Goal: Transaction & Acquisition: Obtain resource

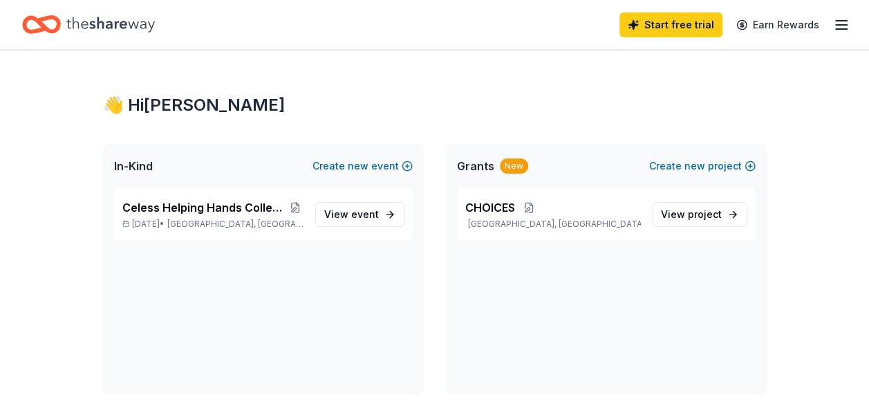
click at [851, 23] on div "Start free trial Earn Rewards" at bounding box center [434, 24] width 869 height 49
click at [837, 18] on icon "button" at bounding box center [841, 25] width 17 height 17
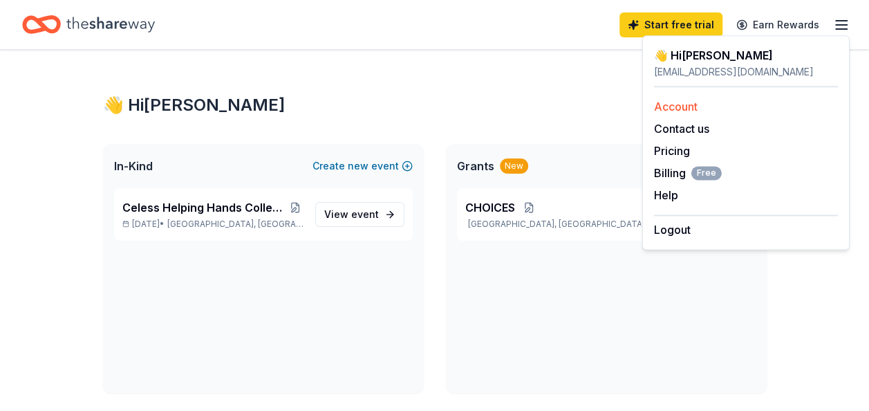
click at [683, 100] on link "Account" at bounding box center [676, 107] width 44 height 14
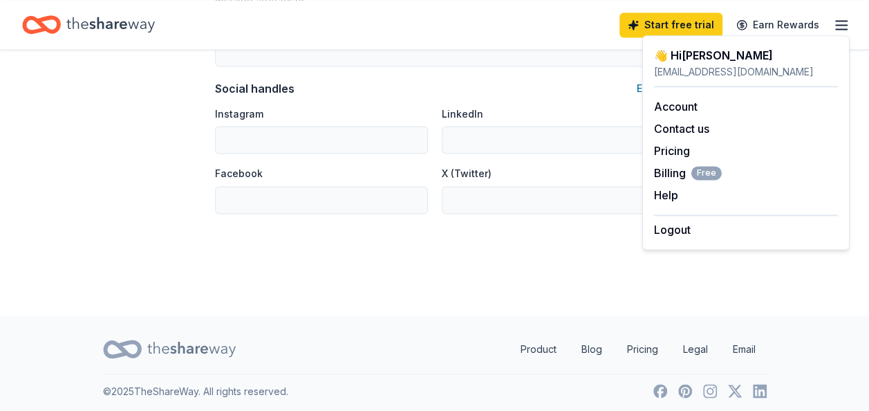
scroll to position [970, 0]
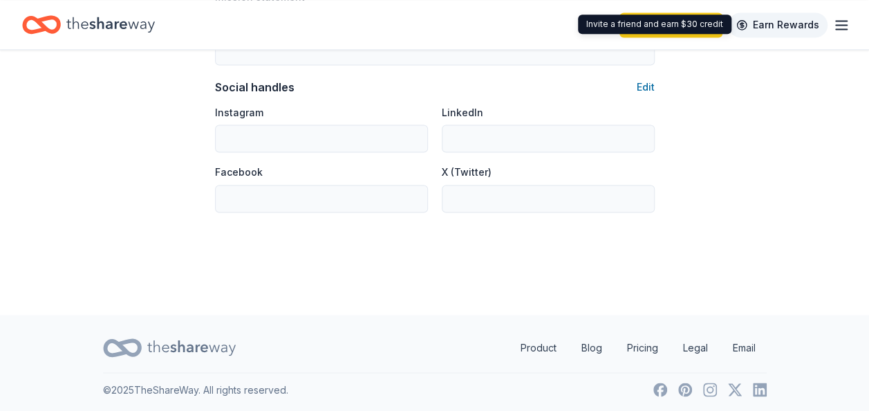
click at [787, 18] on link "Earn Rewards" at bounding box center [778, 24] width 100 height 25
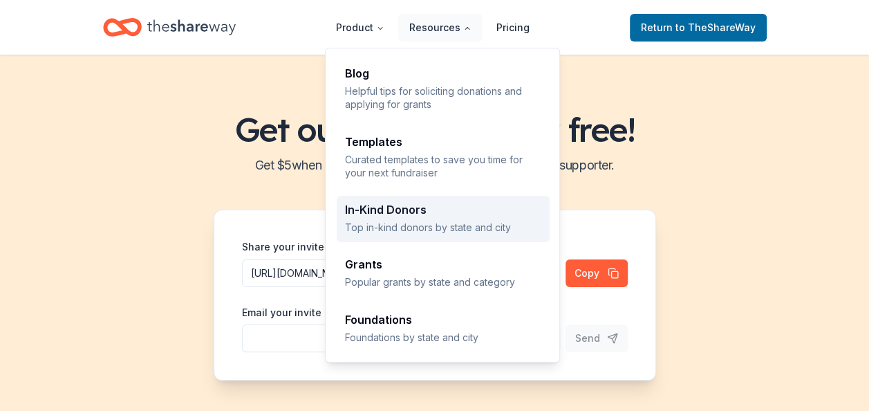
click at [415, 212] on div "In-Kind Donors" at bounding box center [443, 209] width 196 height 11
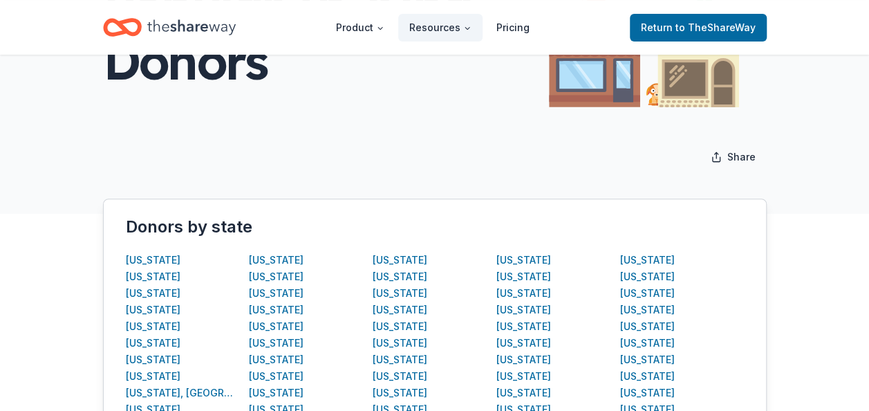
scroll to position [207, 0]
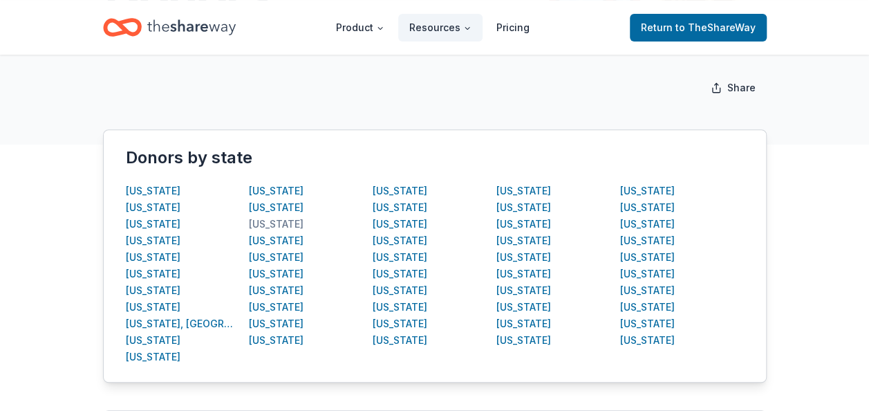
click at [268, 223] on div "Illinois" at bounding box center [276, 224] width 55 height 17
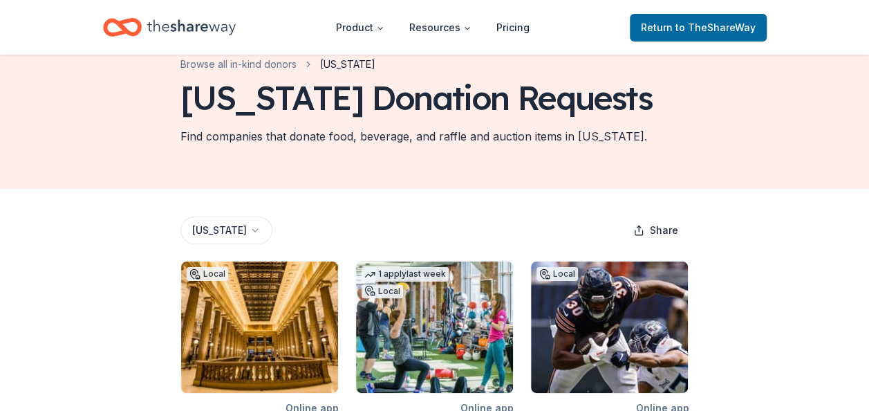
scroll to position [18, 0]
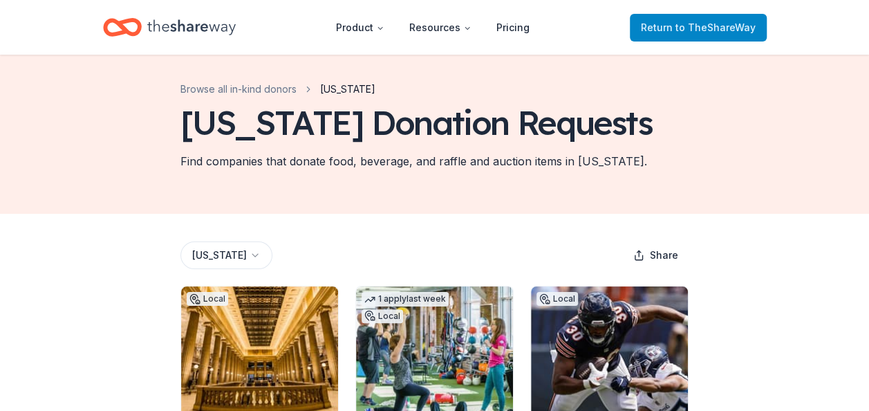
click at [718, 30] on span "to TheShareWay" at bounding box center [716, 27] width 80 height 12
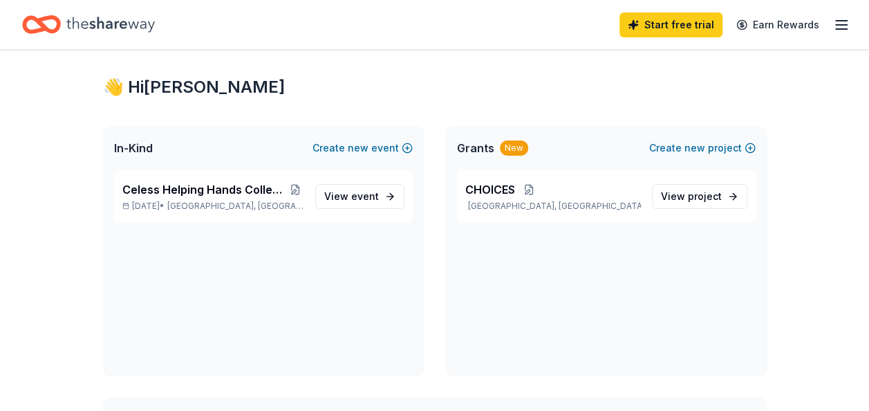
click at [512, 154] on div "New" at bounding box center [514, 147] width 28 height 15
click at [693, 197] on span "project" at bounding box center [705, 196] width 34 height 12
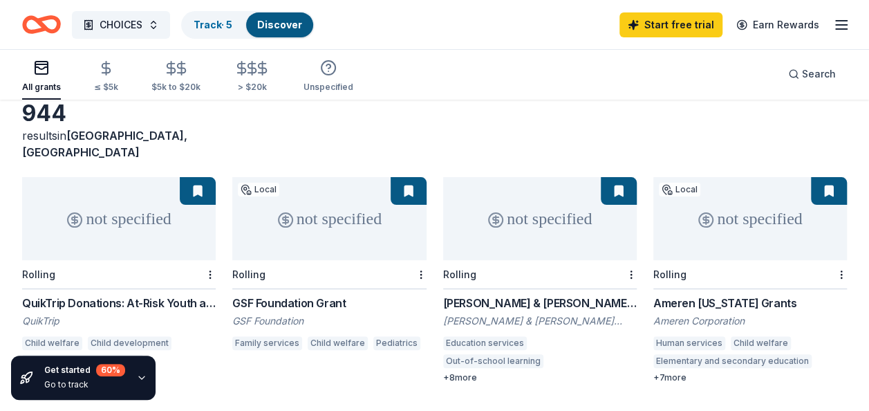
scroll to position [69, 0]
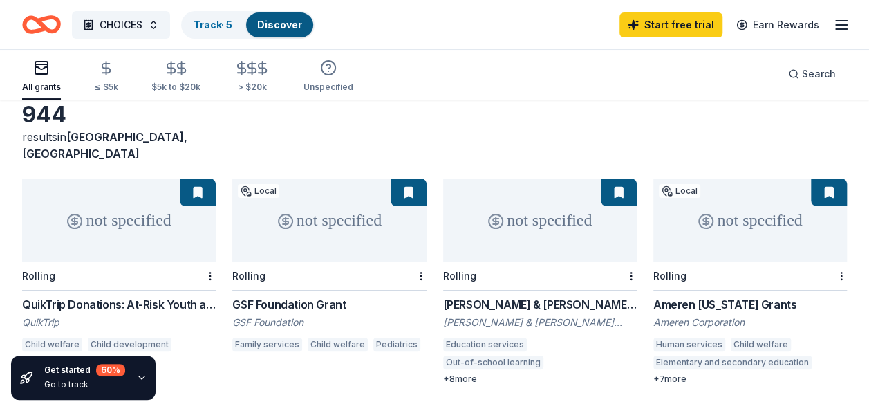
click at [734, 278] on div "not specified Local Rolling Ameren Illinois Grants Ameren Corporation Human ser…" at bounding box center [750, 281] width 194 height 206
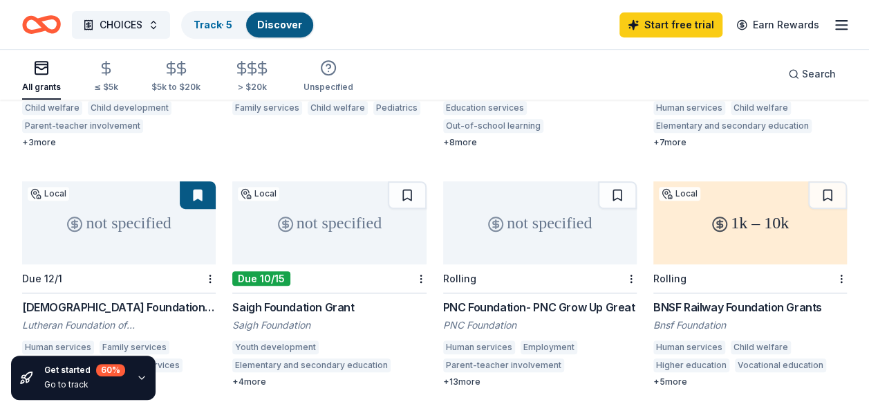
scroll to position [277, 0]
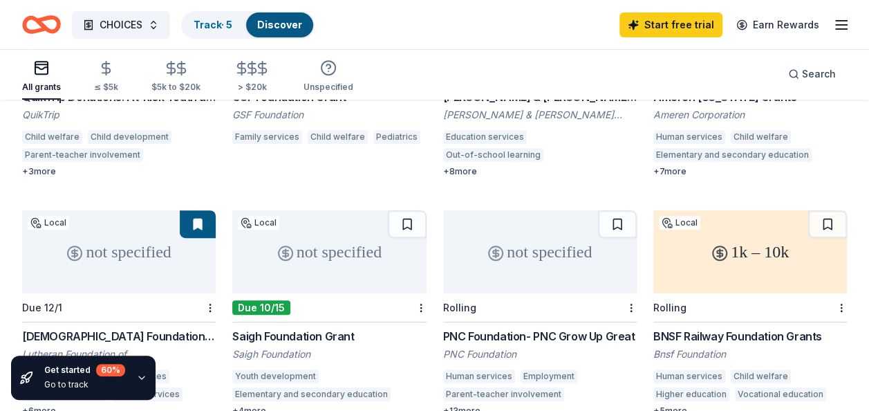
click at [703, 328] on div "BNSF Railway Foundation Grants" at bounding box center [750, 336] width 194 height 17
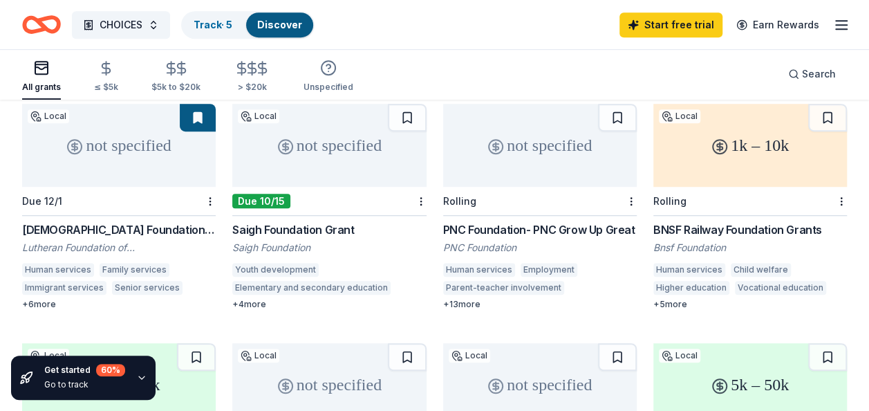
scroll to position [415, 0]
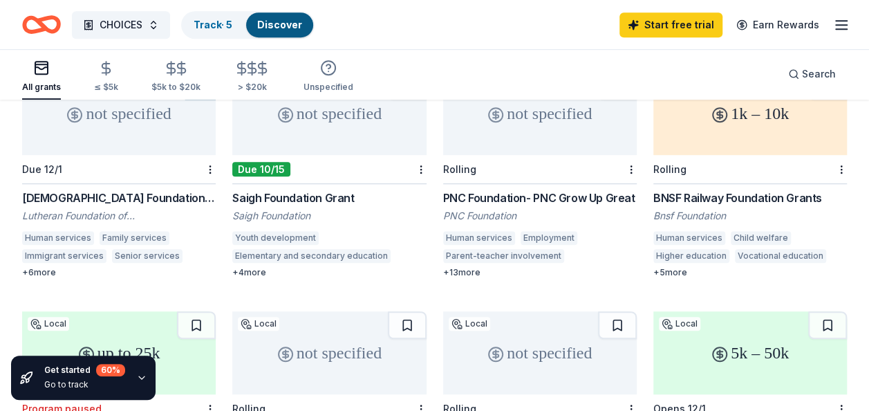
click at [294, 171] on div "not specified Local Due 10/15 Saigh Foundation Grant Saigh Foundation Youth dev…" at bounding box center [329, 175] width 194 height 206
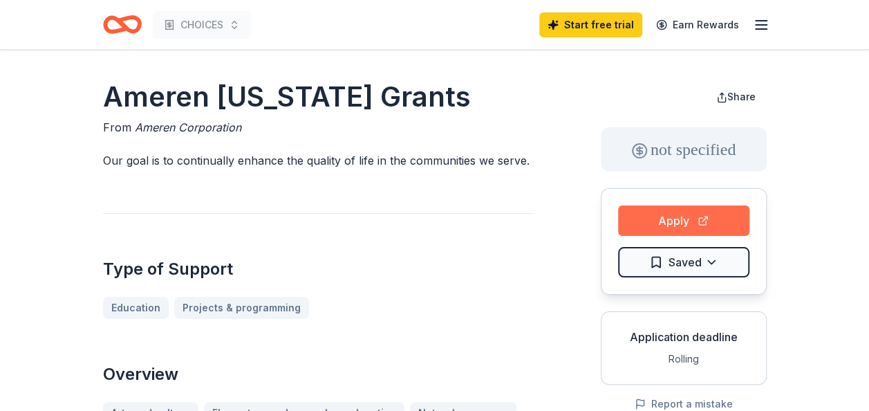
drag, startPoint x: 700, startPoint y: 216, endPoint x: 690, endPoint y: 223, distance: 12.3
click at [691, 223] on button "Apply" at bounding box center [683, 220] width 131 height 30
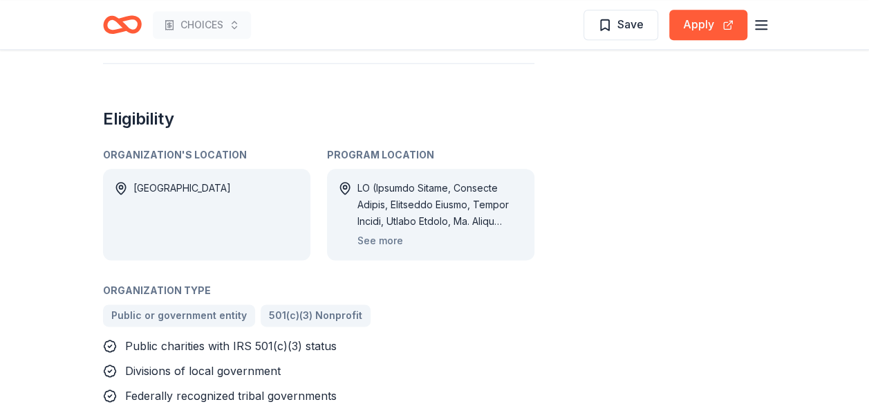
scroll to position [761, 0]
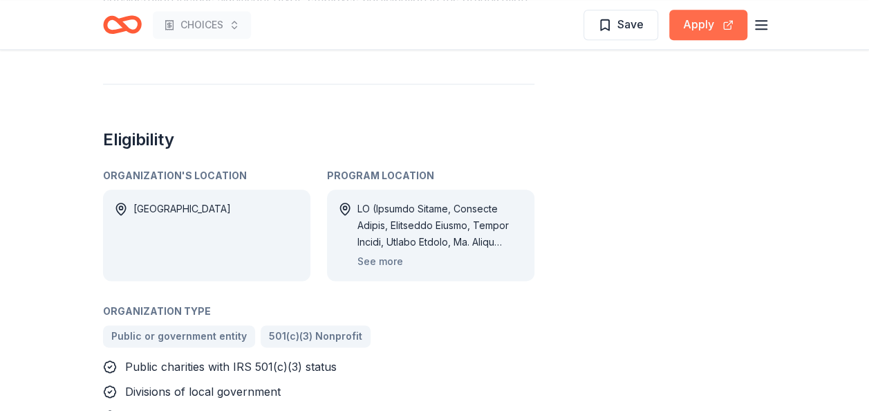
click at [692, 24] on button "Apply" at bounding box center [708, 25] width 78 height 30
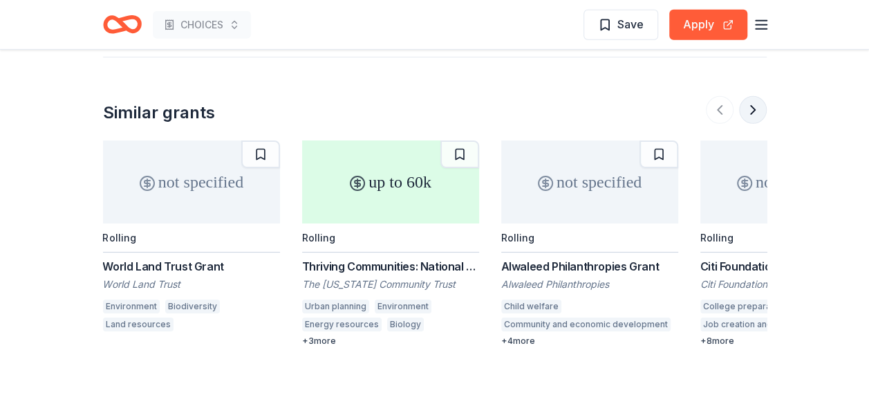
scroll to position [2144, 0]
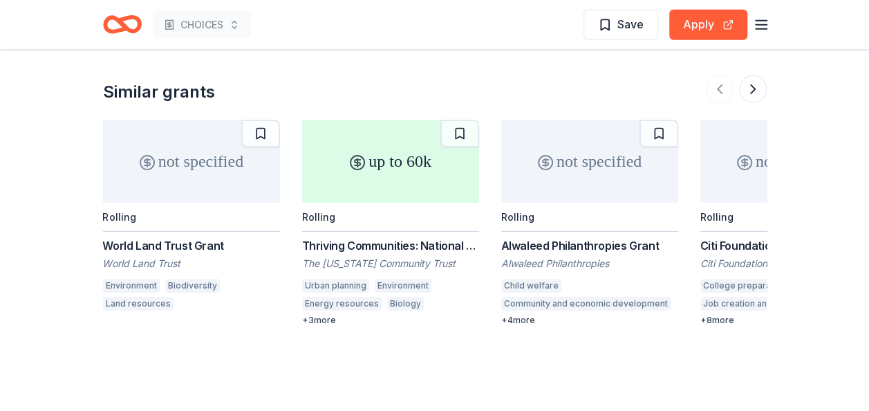
click at [748, 243] on div "Citi Foundation Grant" at bounding box center [789, 245] width 177 height 17
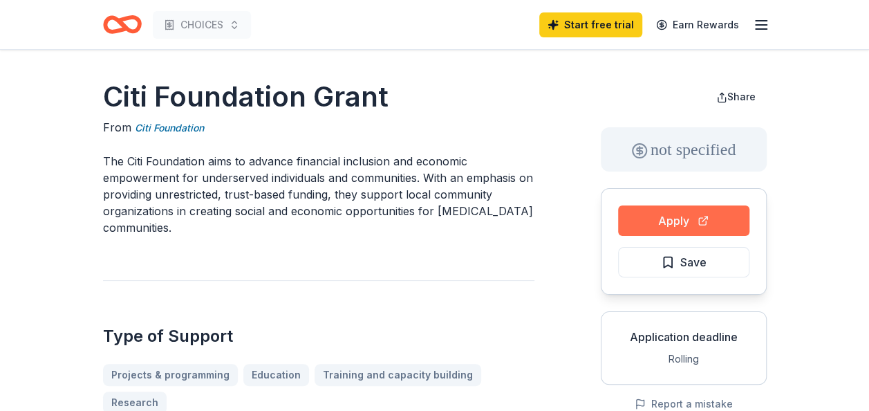
click at [686, 223] on button "Apply" at bounding box center [683, 220] width 131 height 30
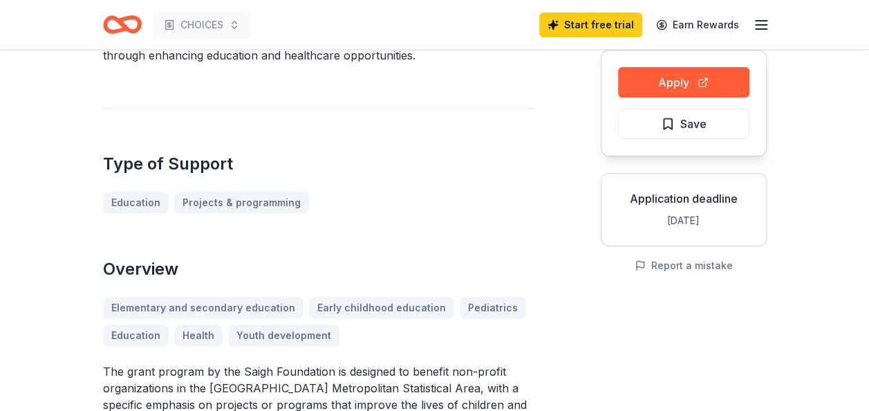
scroll to position [138, 0]
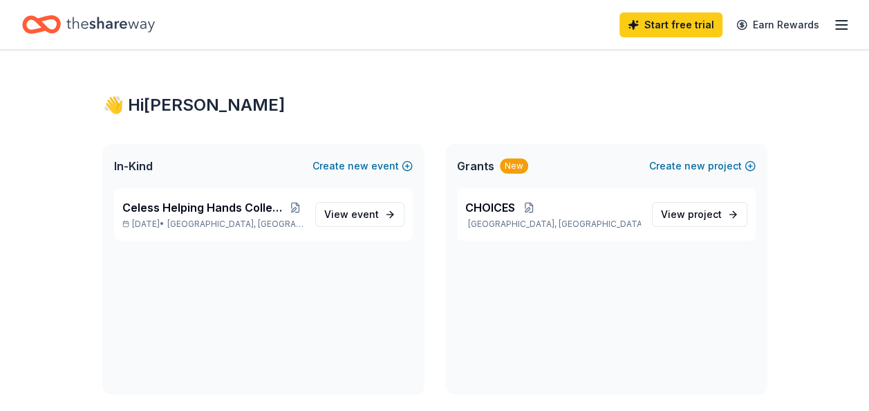
click at [97, 20] on icon "Home" at bounding box center [110, 24] width 89 height 15
click at [100, 26] on icon "Home" at bounding box center [110, 24] width 89 height 28
drag, startPoint x: 840, startPoint y: 21, endPoint x: 830, endPoint y: 19, distance: 10.5
click at [838, 21] on line "button" at bounding box center [841, 21] width 11 height 0
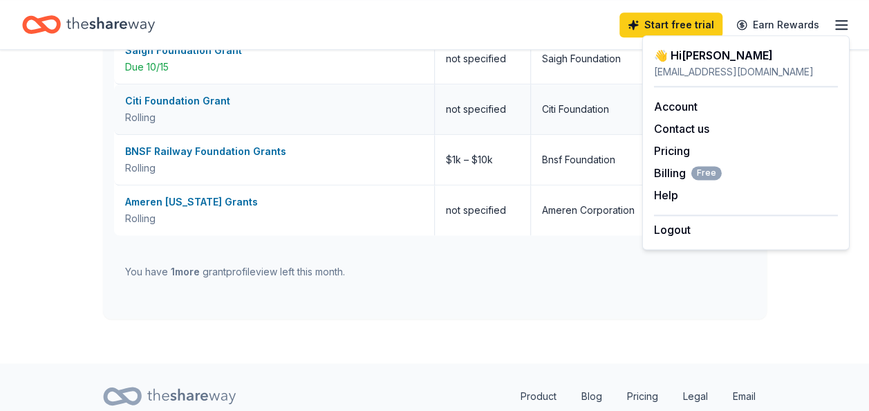
scroll to position [676, 0]
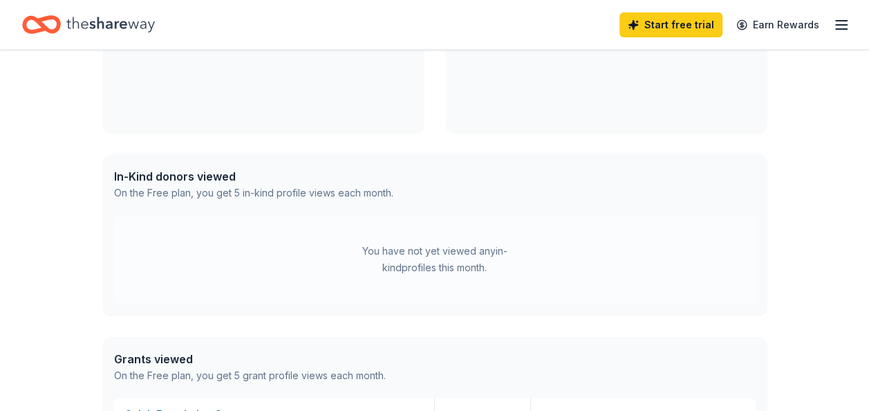
scroll to position [207, 0]
